Goal: Information Seeking & Learning: Learn about a topic

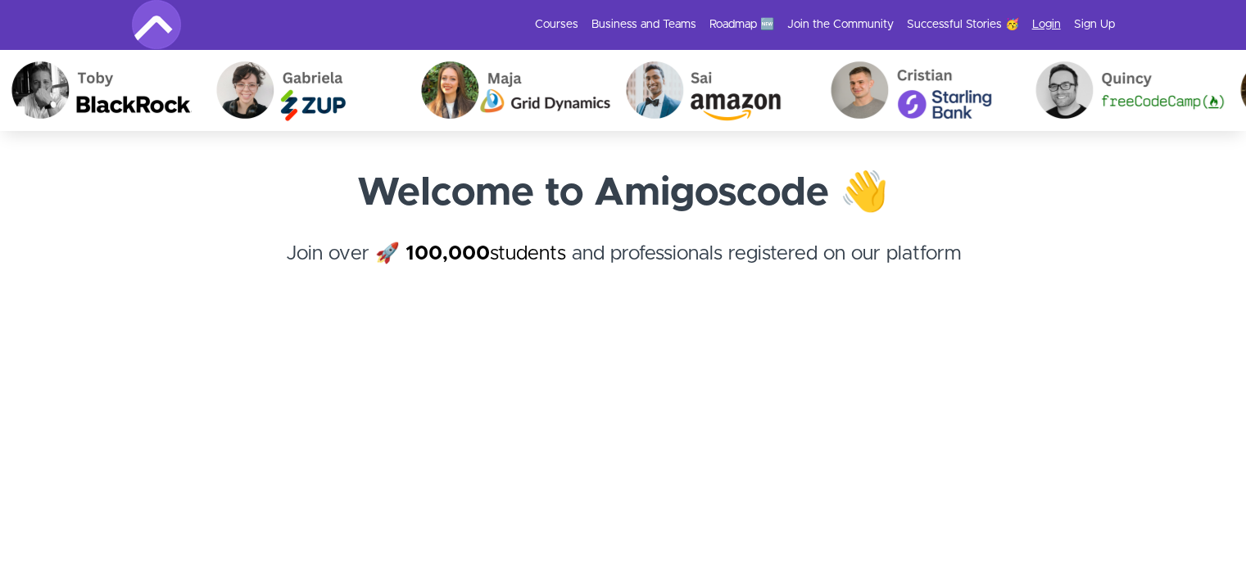
click at [1046, 29] on link "Login" at bounding box center [1046, 24] width 29 height 16
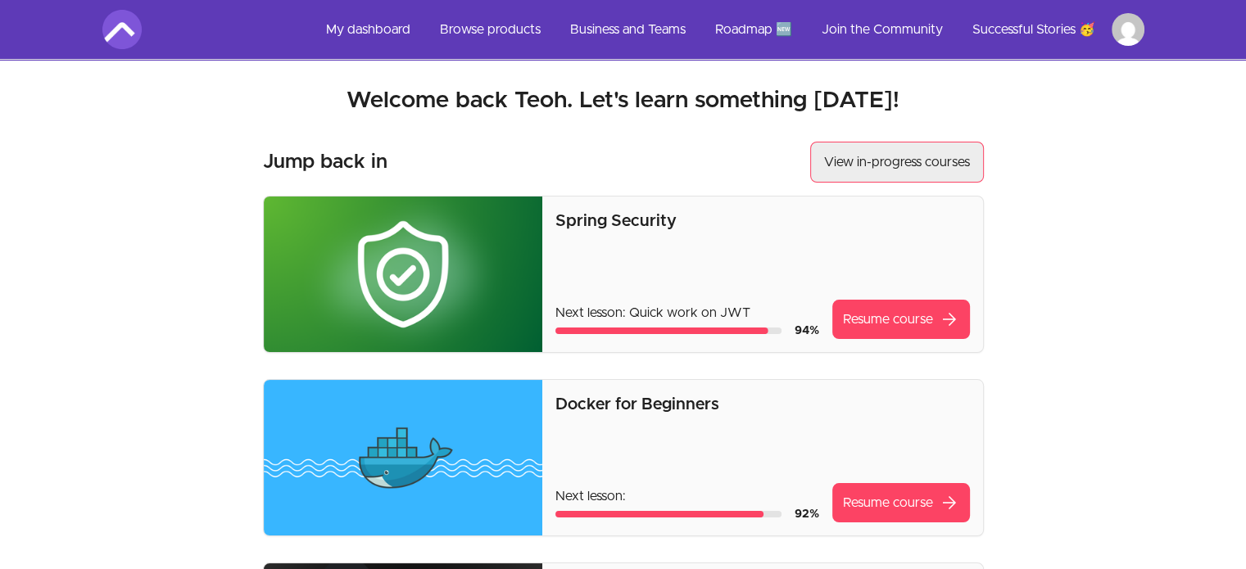
click at [898, 160] on link "View in-progress courses" at bounding box center [897, 162] width 174 height 41
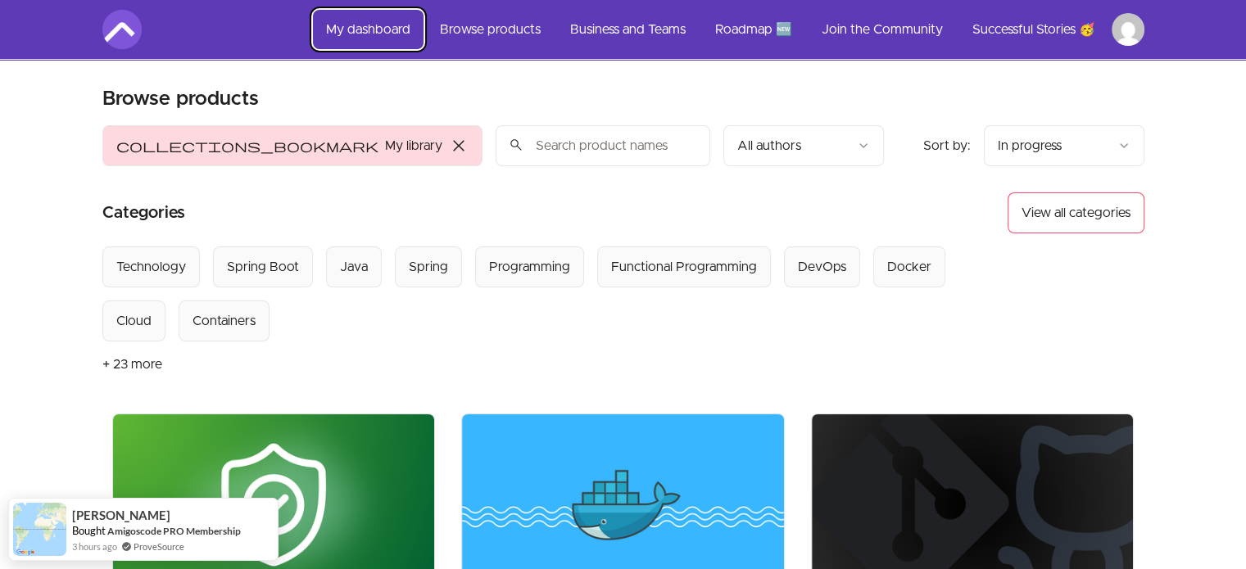
click at [393, 35] on link "My dashboard" at bounding box center [368, 29] width 111 height 39
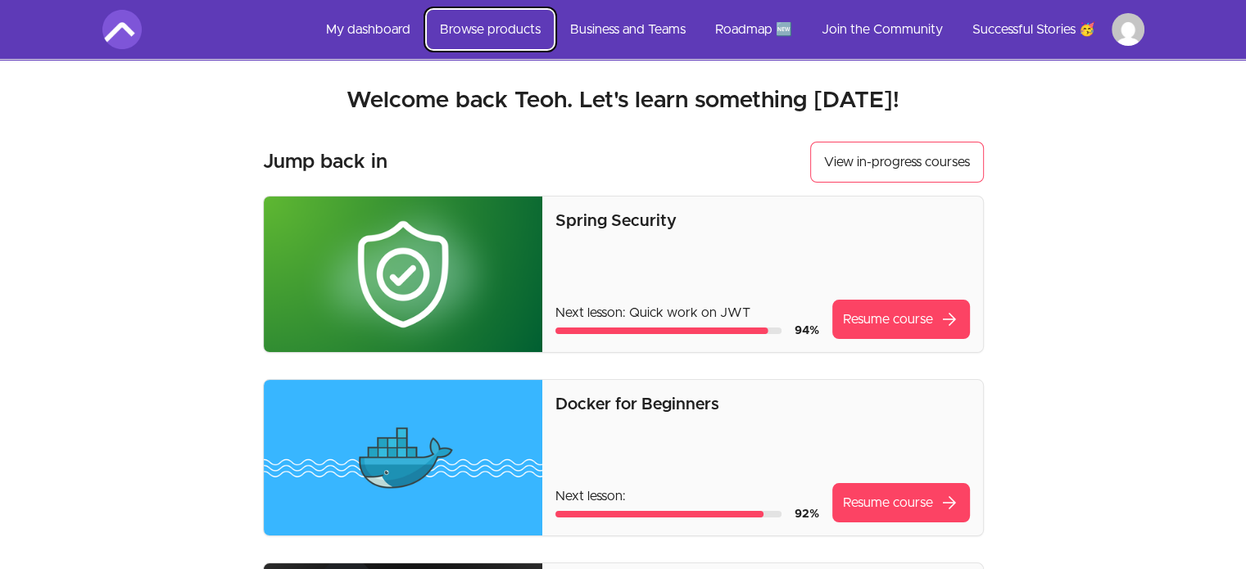
click at [493, 30] on link "Browse products" at bounding box center [490, 29] width 127 height 39
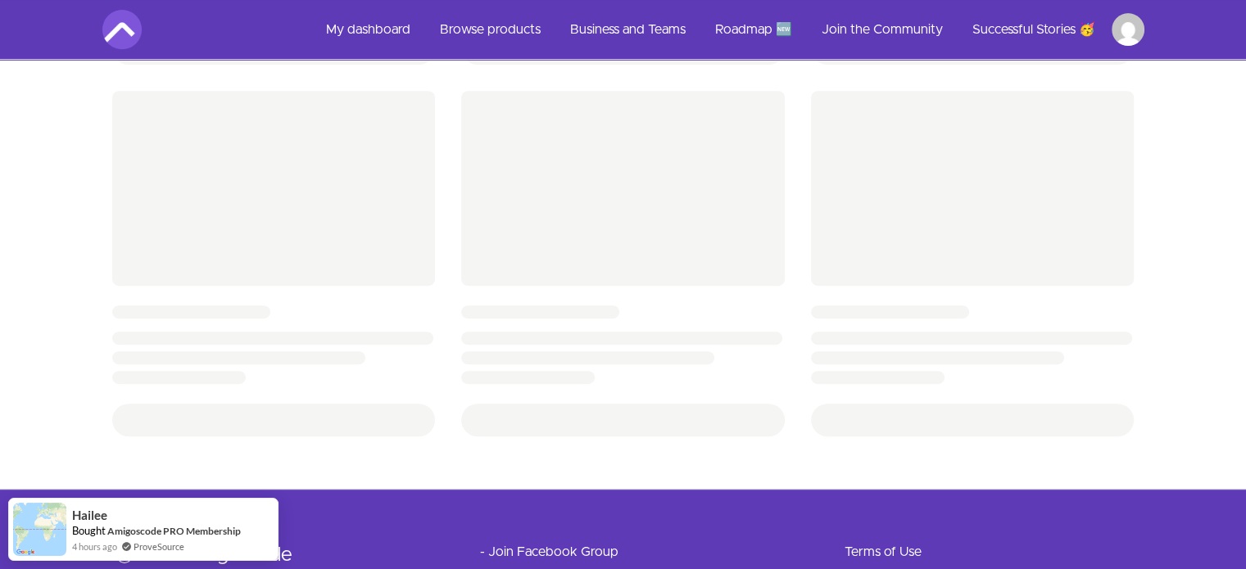
scroll to position [708, 0]
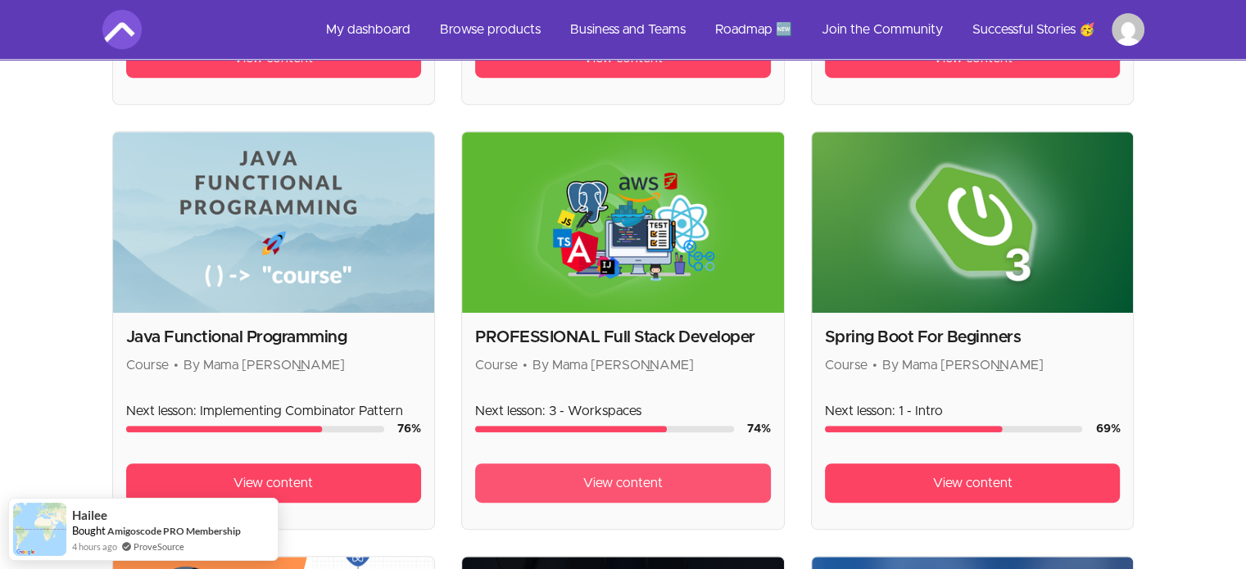
click at [603, 491] on link "View content" at bounding box center [623, 483] width 296 height 39
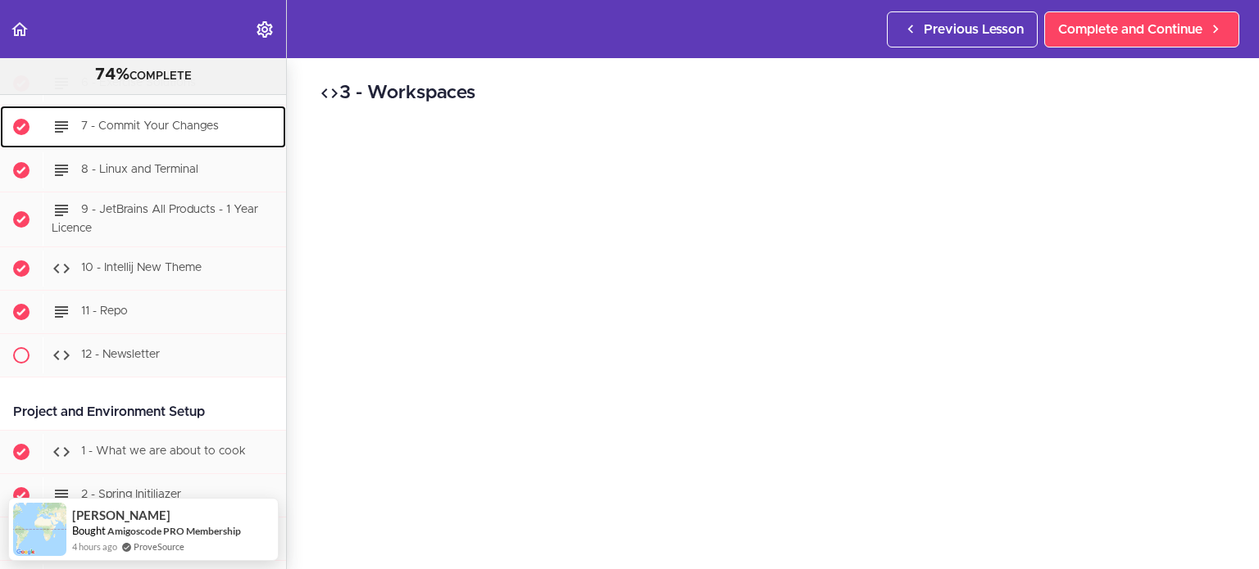
click at [95, 129] on span "7 - Commit Your Changes" at bounding box center [150, 125] width 138 height 11
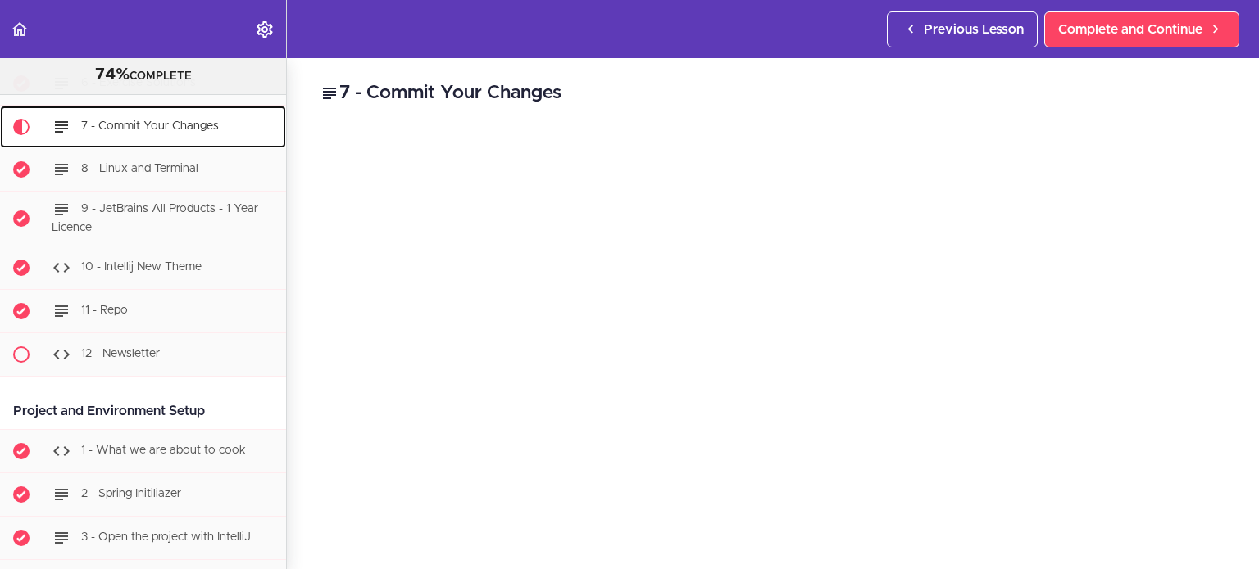
scroll to position [562, 0]
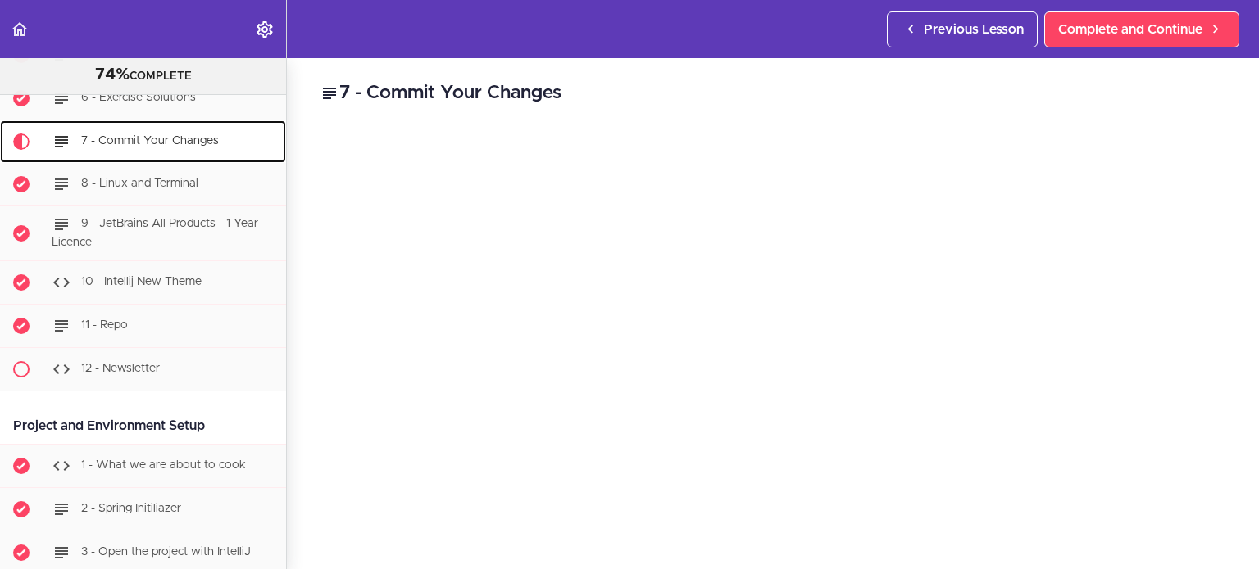
click at [177, 129] on div "7 - Commit Your Changes" at bounding box center [164, 142] width 243 height 36
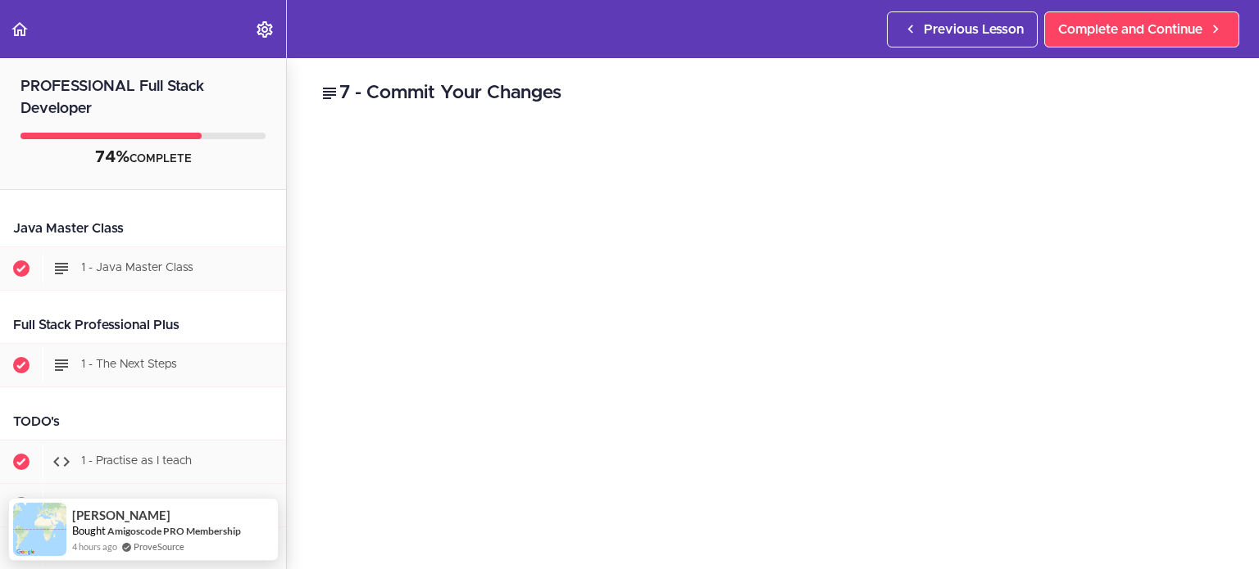
scroll to position [0, 0]
click at [297, 330] on div "7 - Commit Your Changes Enrol Now FREE Complete and Continue 1 - Follow us on L…" at bounding box center [773, 313] width 972 height 511
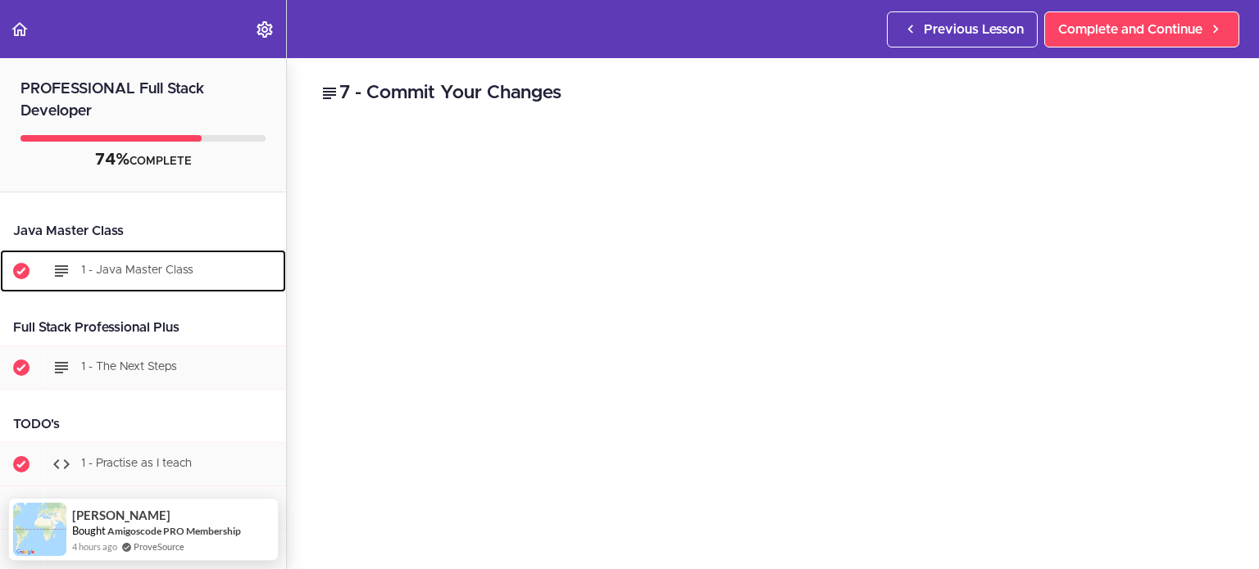
click at [134, 265] on span "1 - Java Master Class" at bounding box center [137, 270] width 112 height 11
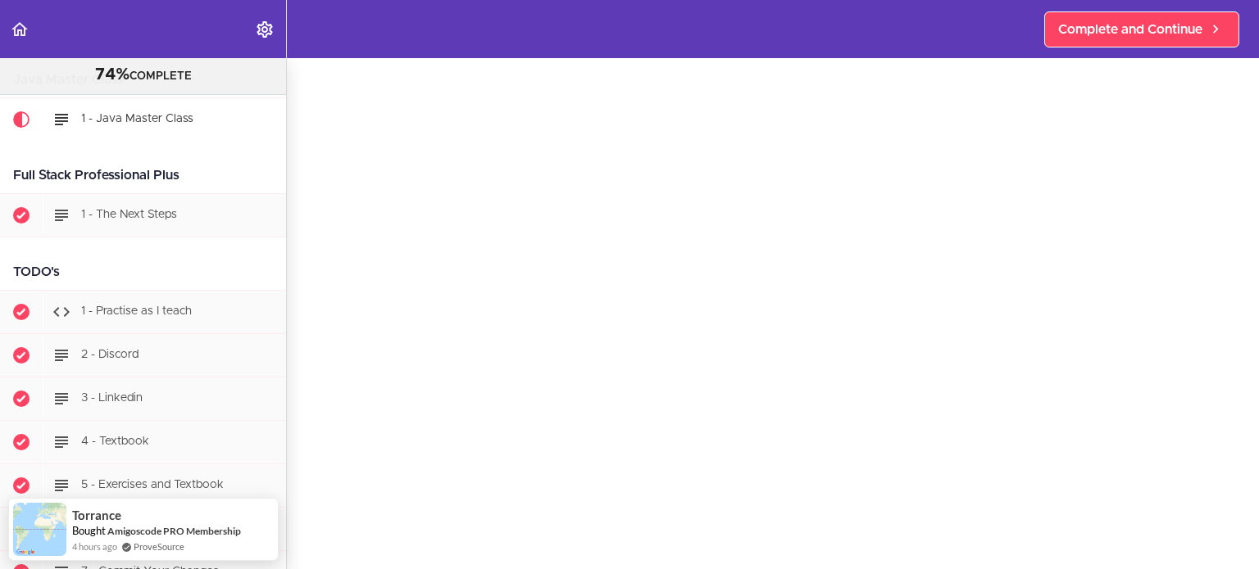
scroll to position [89, 0]
click at [150, 119] on span "1 - Java Master Class" at bounding box center [137, 118] width 112 height 11
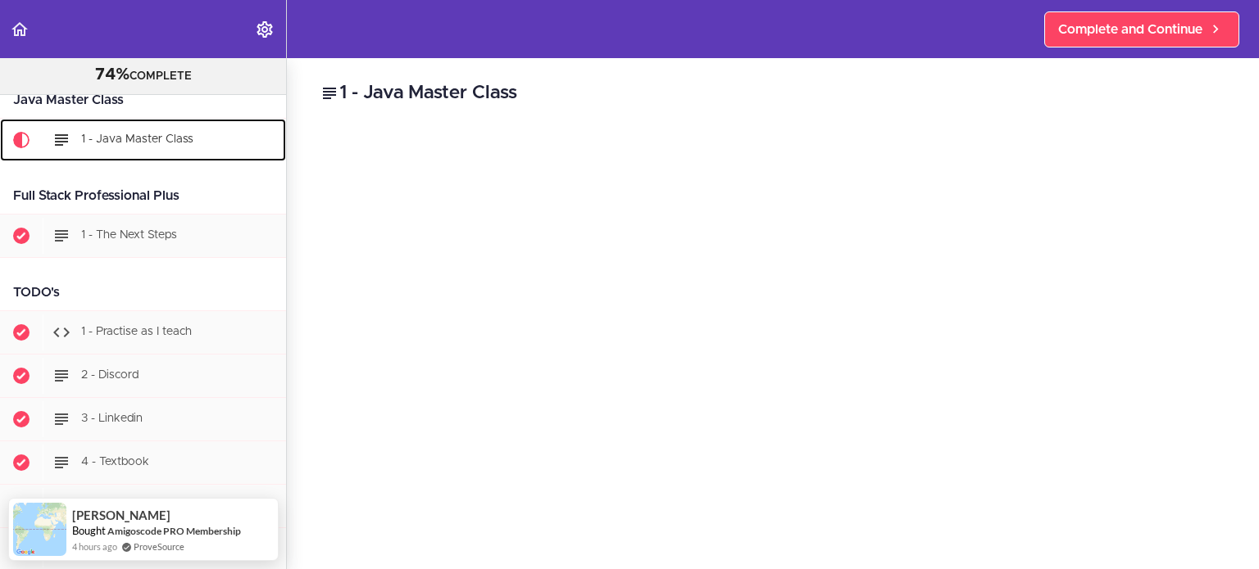
scroll to position [110, 0]
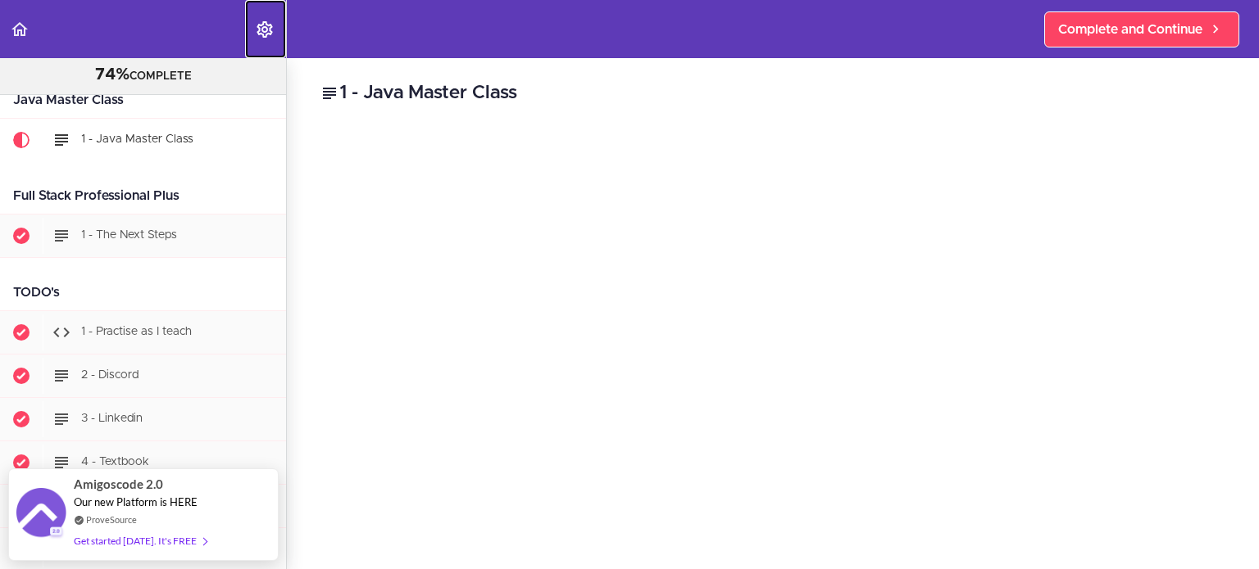
click at [271, 37] on icon "Settings Menu" at bounding box center [265, 30] width 20 height 20
click at [22, 29] on icon "Back to course curriculum" at bounding box center [20, 30] width 20 height 20
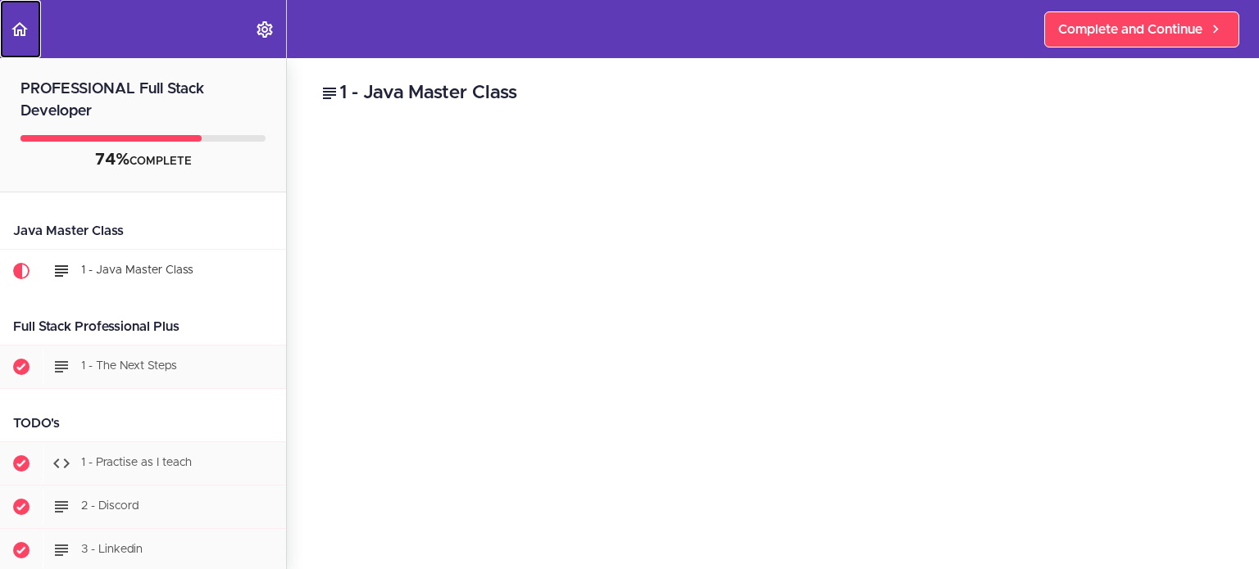
click at [12, 29] on icon "Back to course curriculum" at bounding box center [20, 30] width 20 height 20
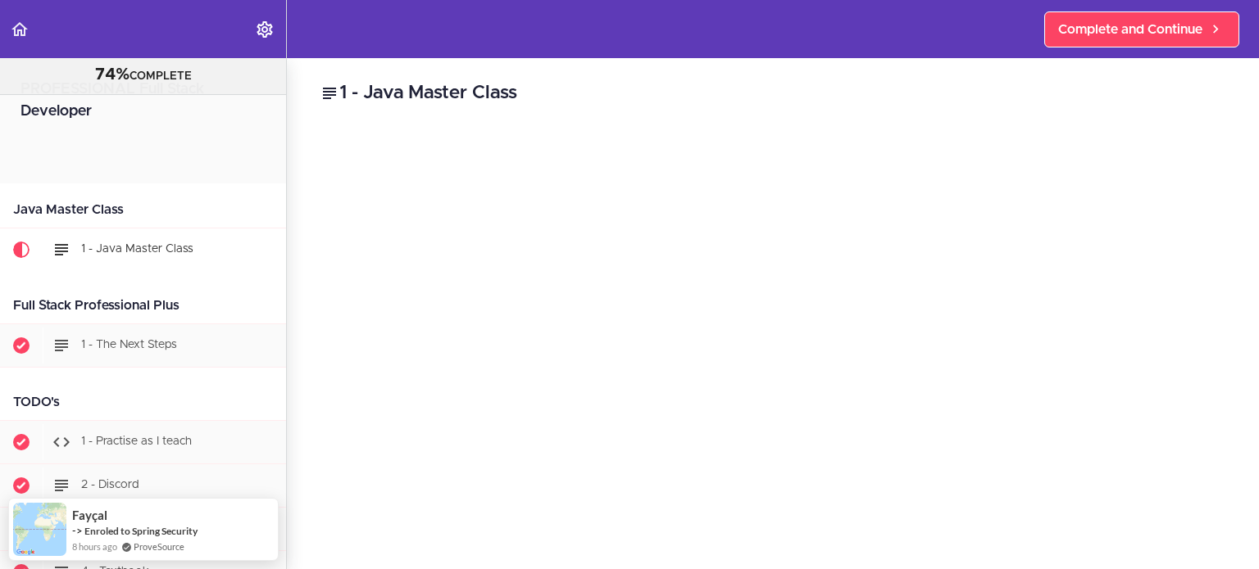
scroll to position [130, 0]
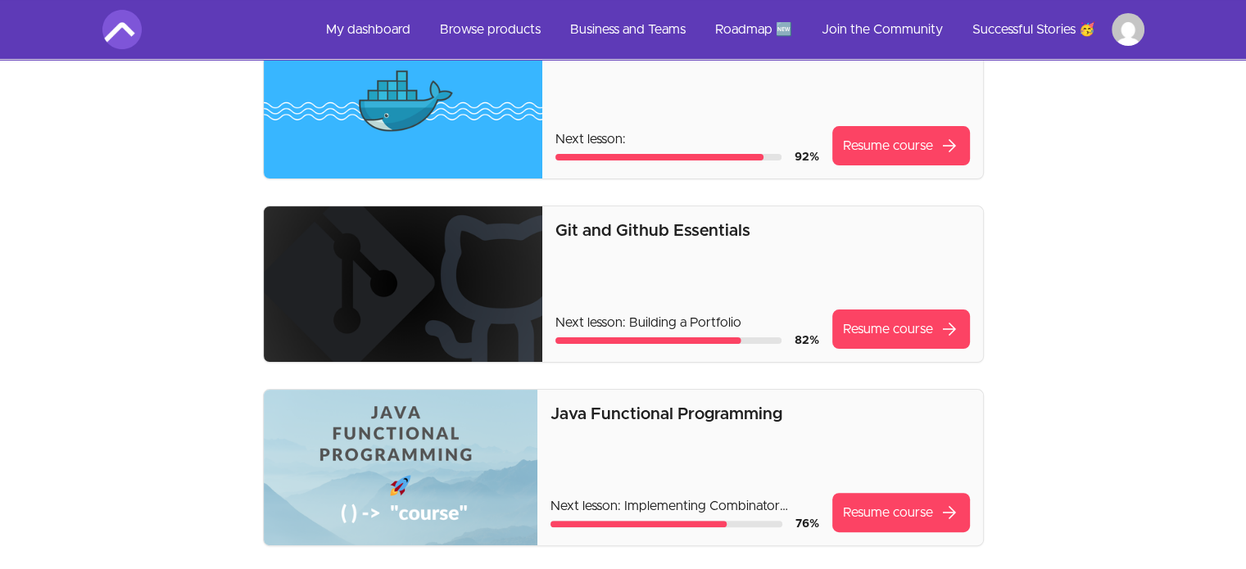
scroll to position [410, 0]
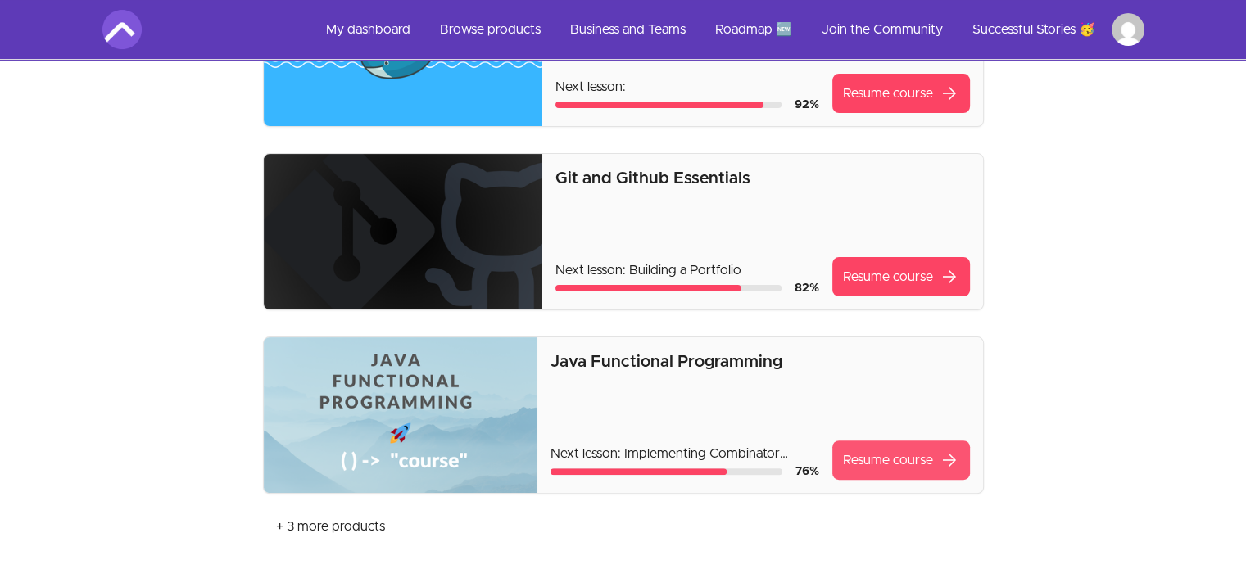
click at [903, 451] on link "Resume course arrow_forward" at bounding box center [901, 460] width 138 height 39
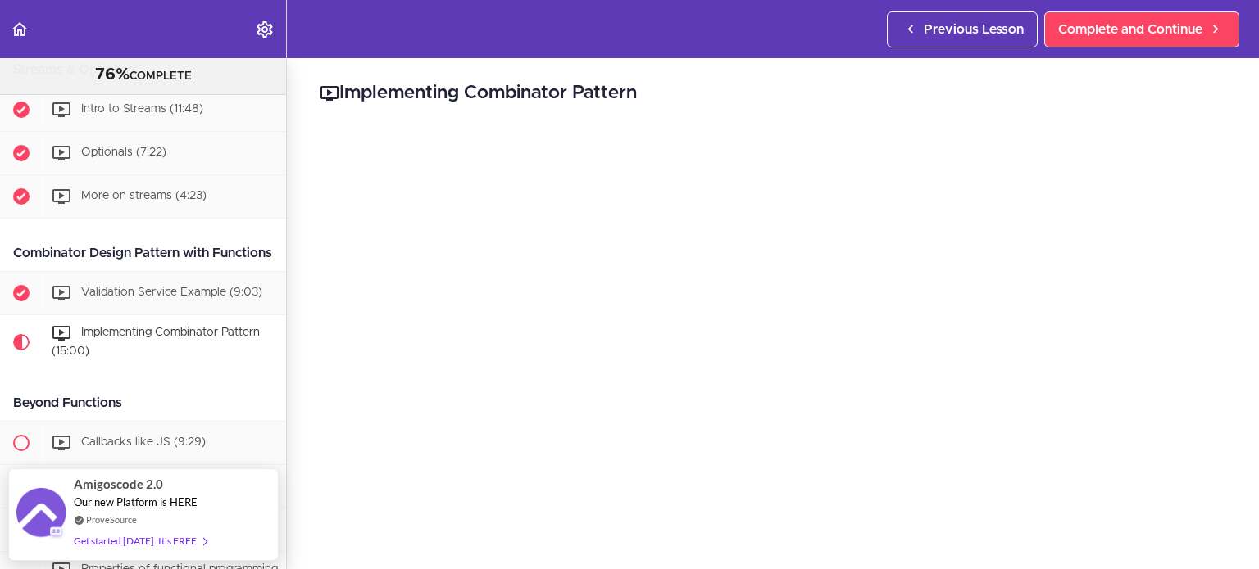
scroll to position [617, 0]
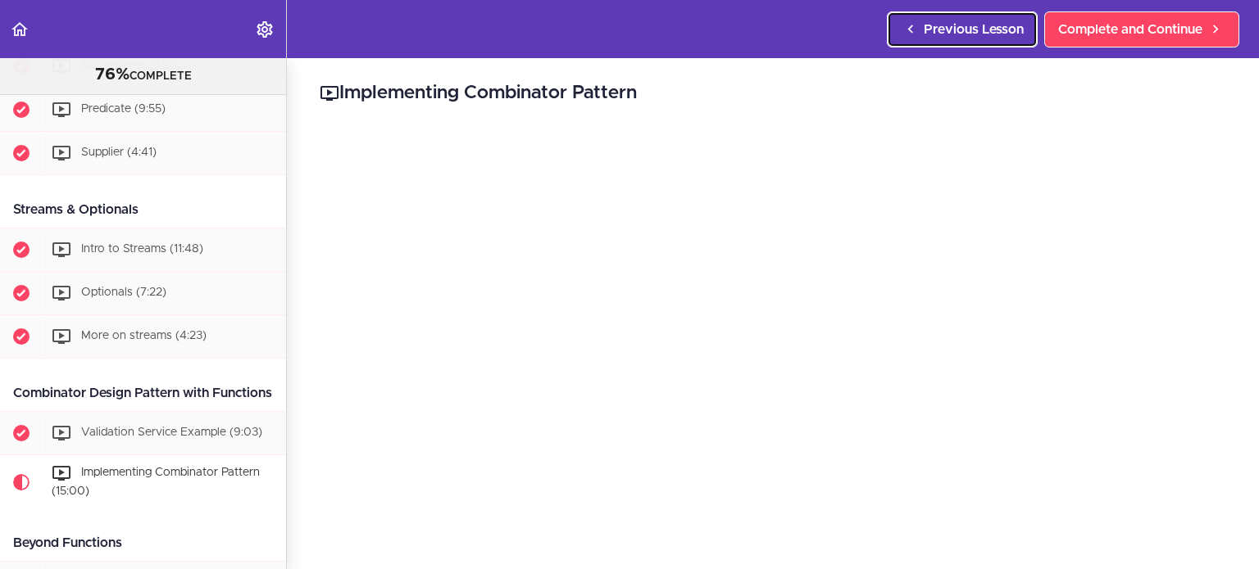
click at [983, 25] on span "Previous Lesson" at bounding box center [973, 30] width 100 height 20
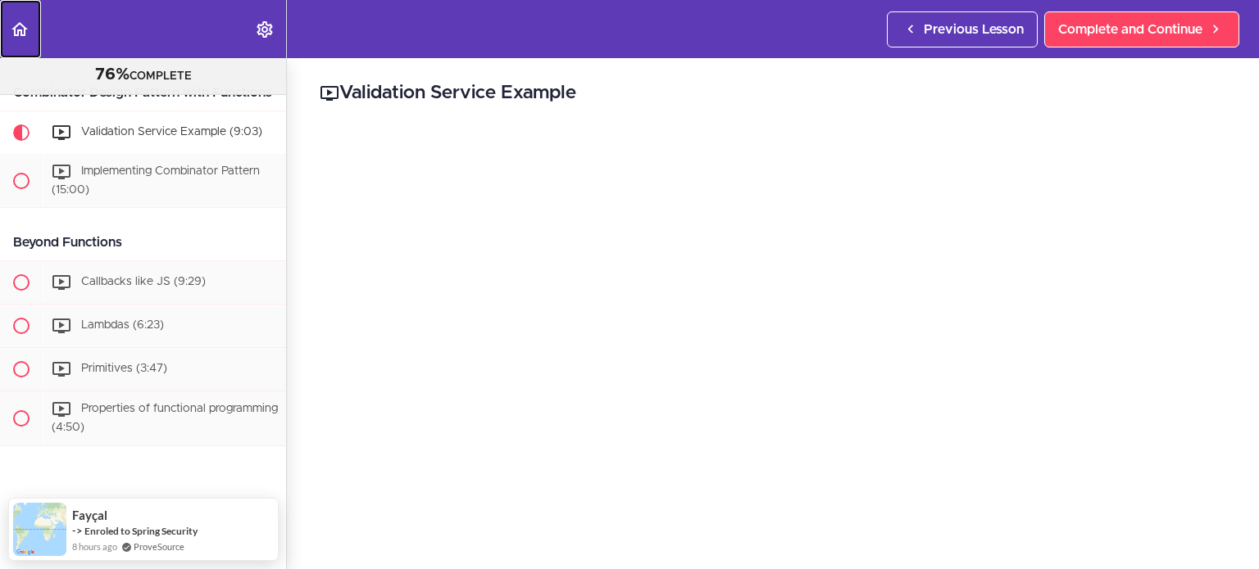
click at [15, 32] on use "Back to course curriculum" at bounding box center [19, 29] width 16 height 14
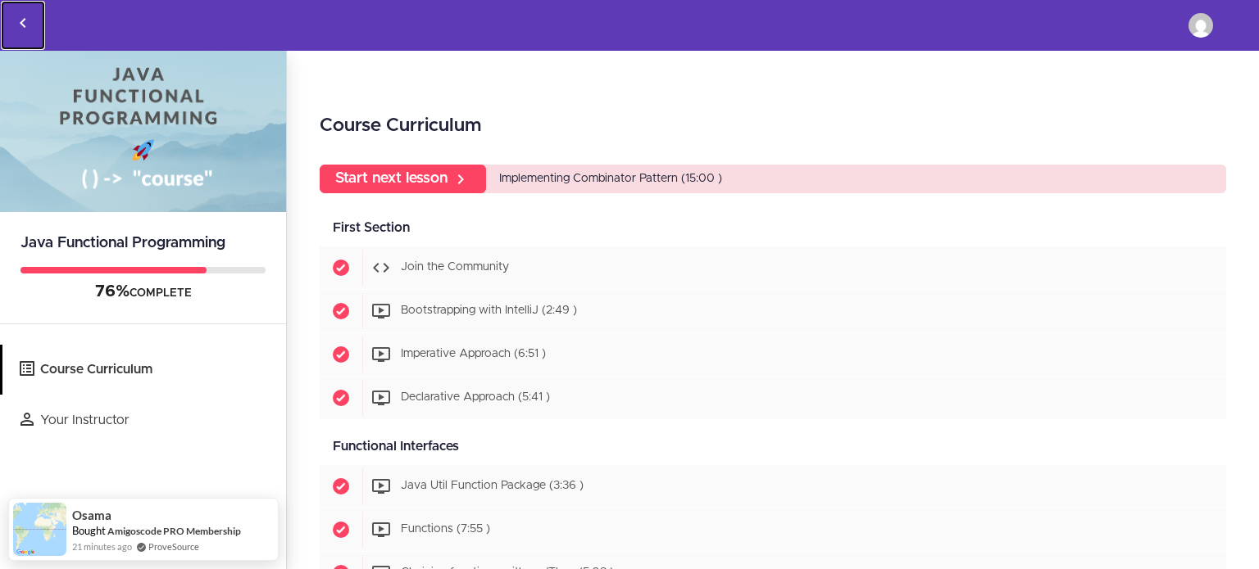
click at [22, 21] on use "Back to courses" at bounding box center [23, 23] width 6 height 10
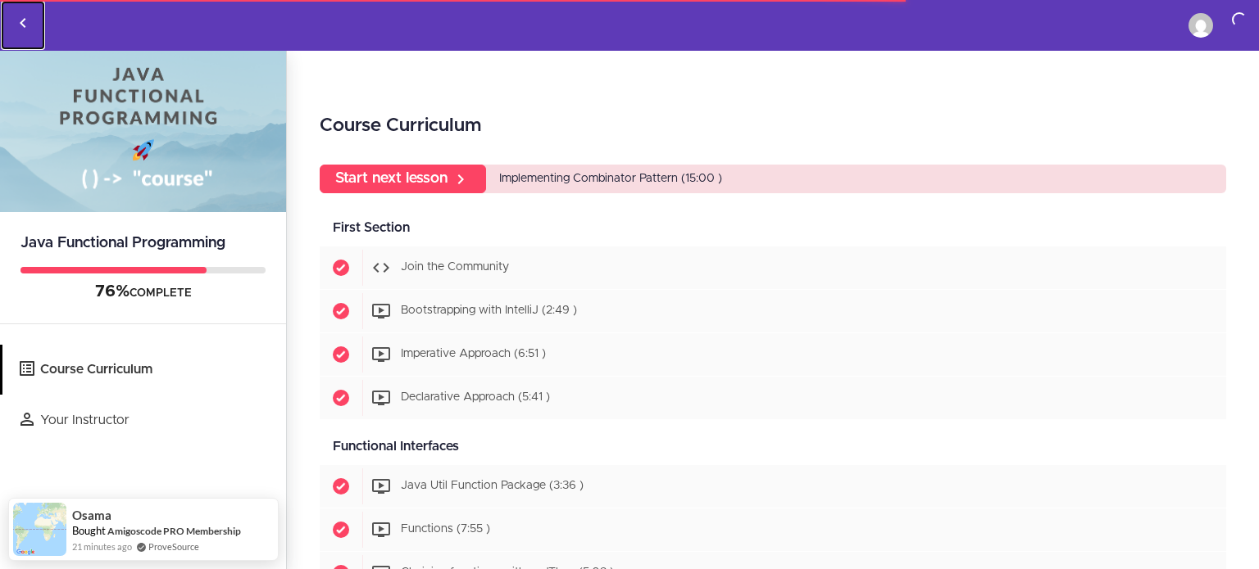
scroll to position [328, 0]
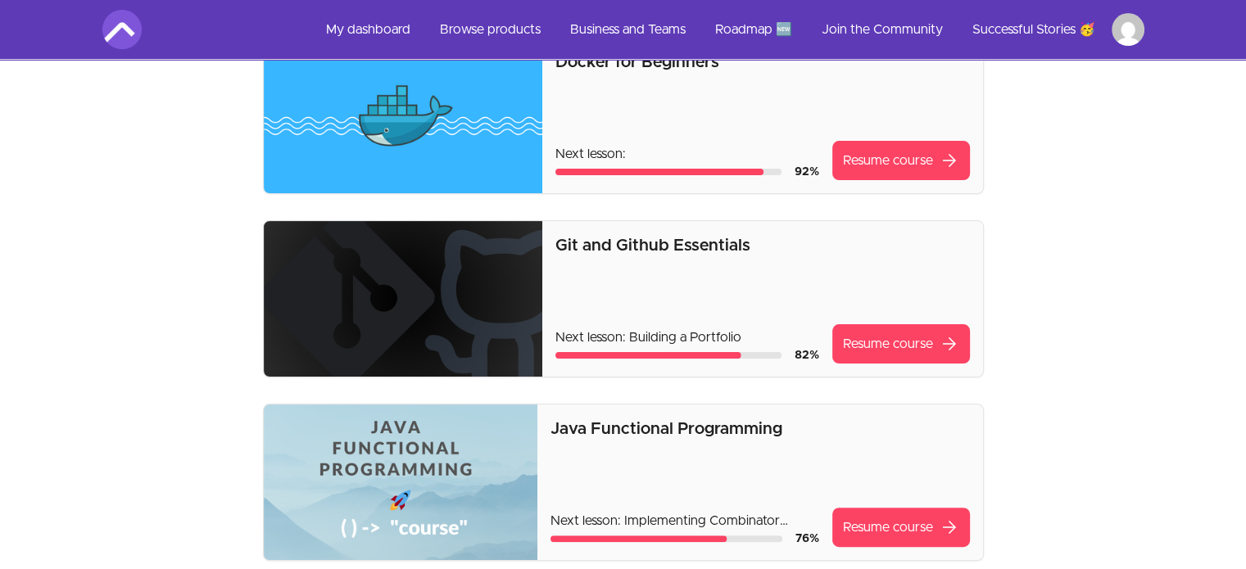
scroll to position [819, 0]
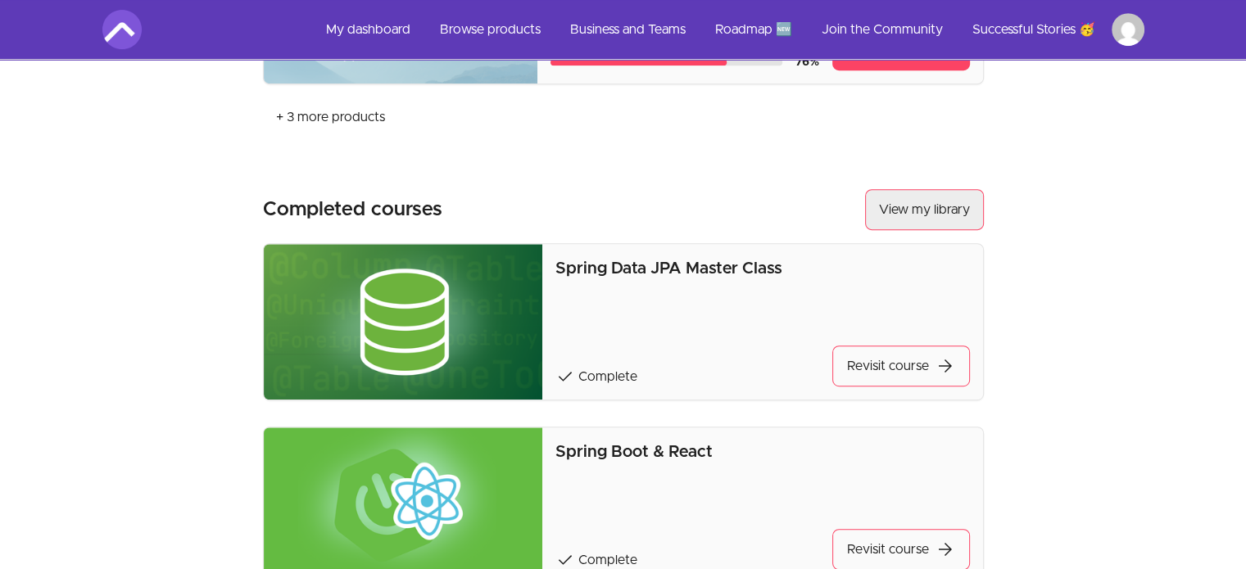
click at [945, 214] on link "View my library" at bounding box center [924, 209] width 119 height 41
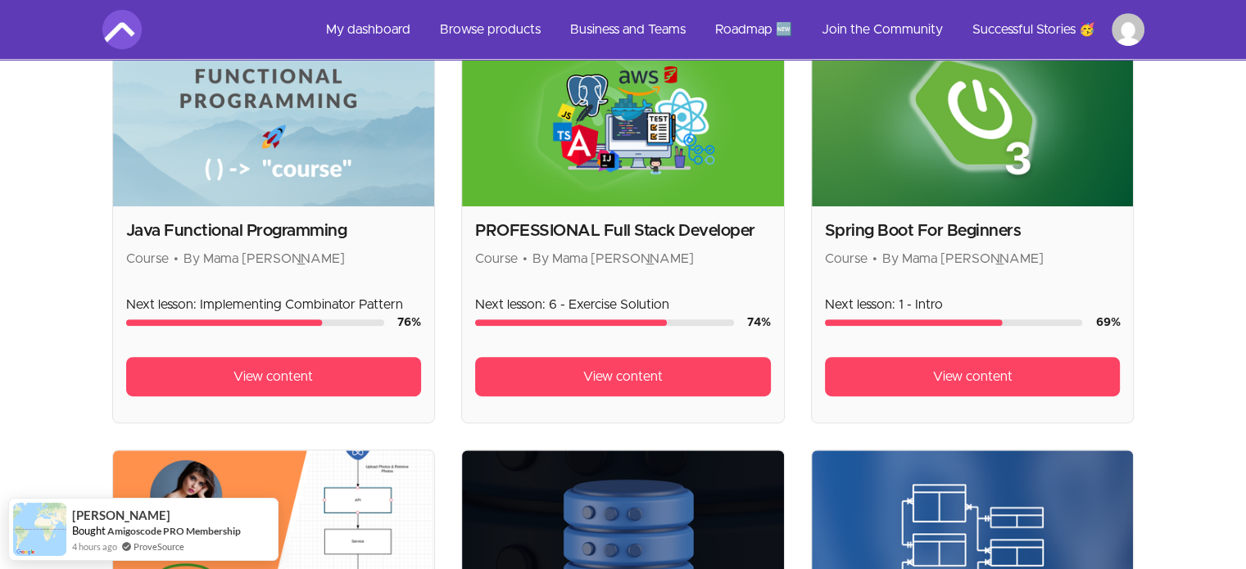
scroll to position [767, 0]
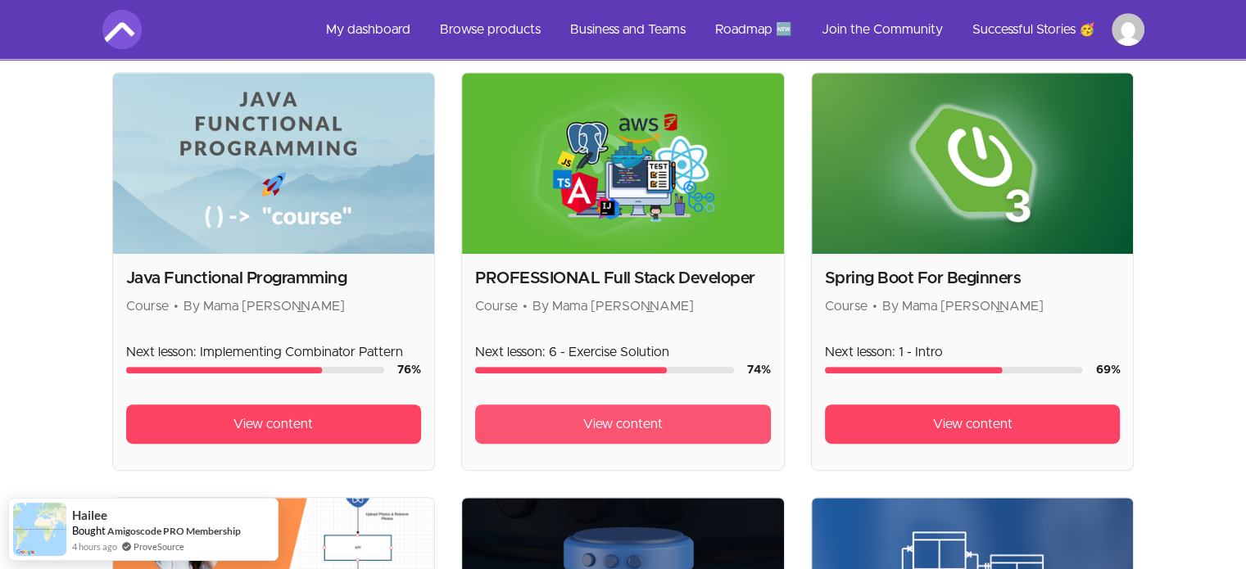
click at [583, 415] on link "View content" at bounding box center [623, 424] width 296 height 39
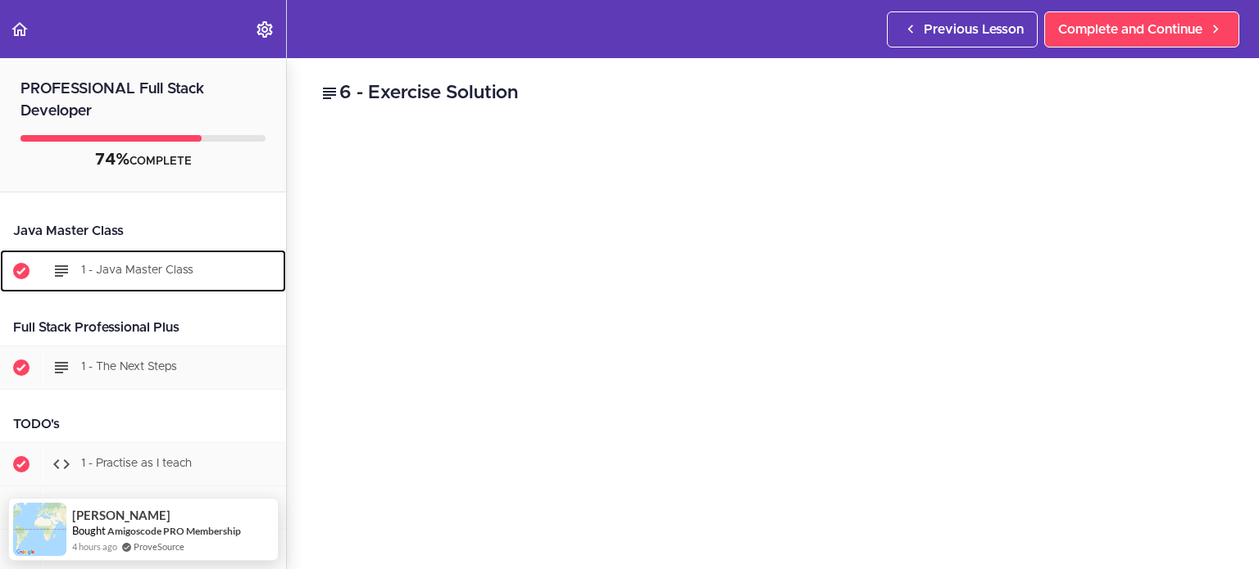
click at [112, 278] on div "1 - Java Master Class" at bounding box center [164, 271] width 243 height 36
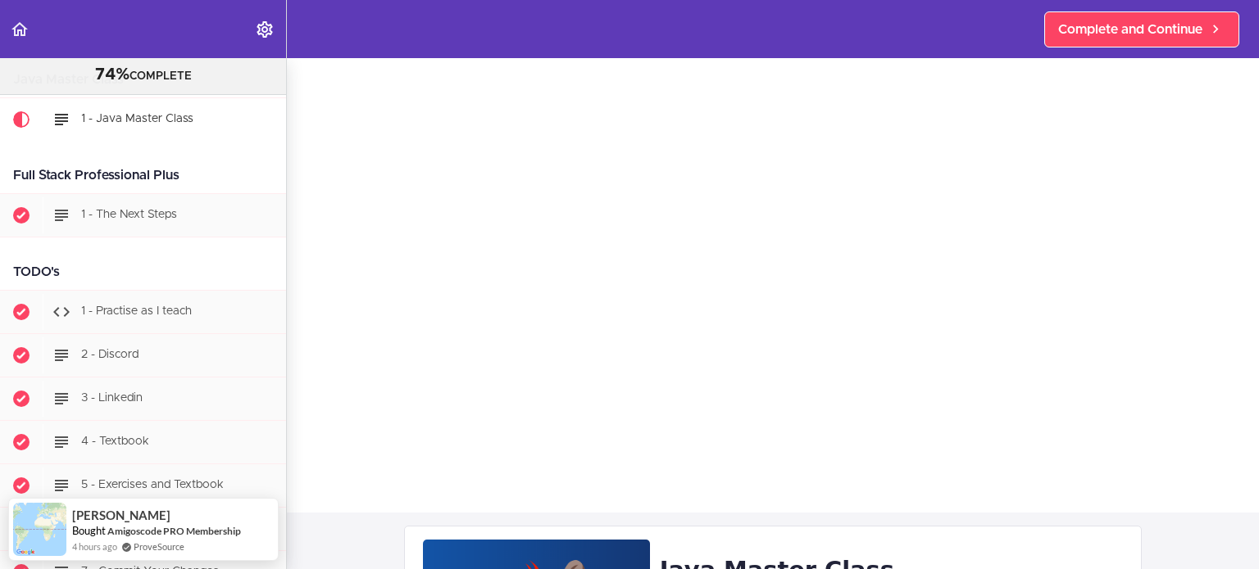
scroll to position [164, 0]
